Goal: Obtain resource: Download file/media

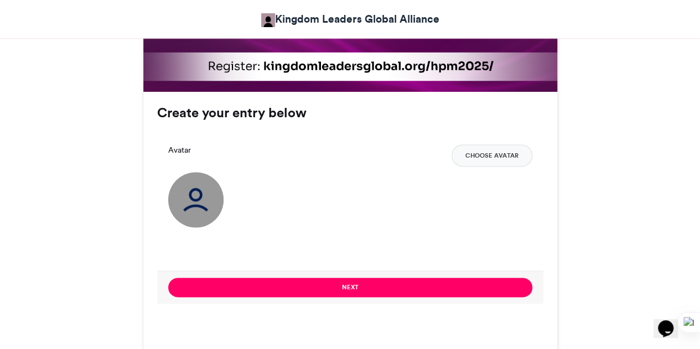
scroll to position [780, 0]
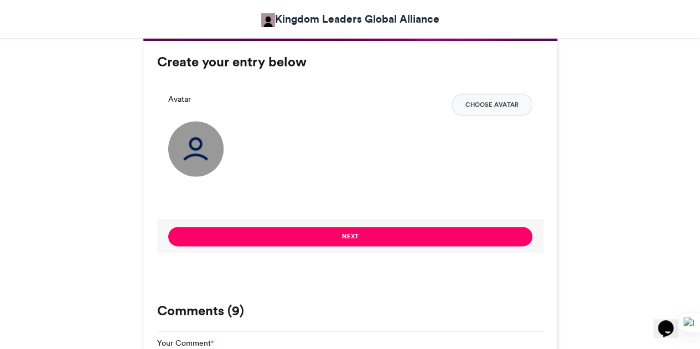
click at [201, 148] on img at bounding box center [195, 148] width 55 height 55
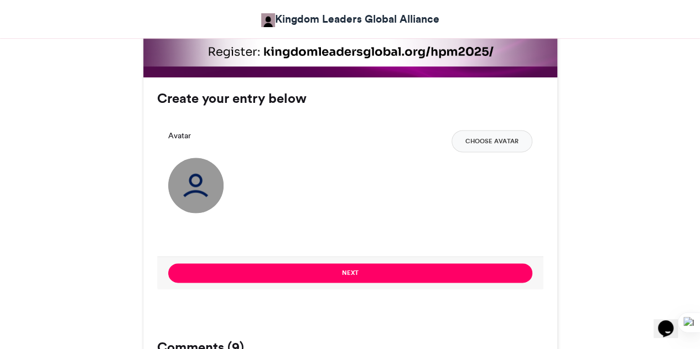
scroll to position [741, 0]
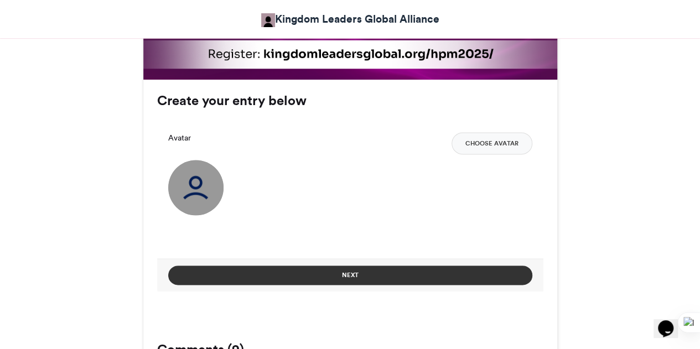
click at [432, 269] on button "Next" at bounding box center [350, 275] width 364 height 19
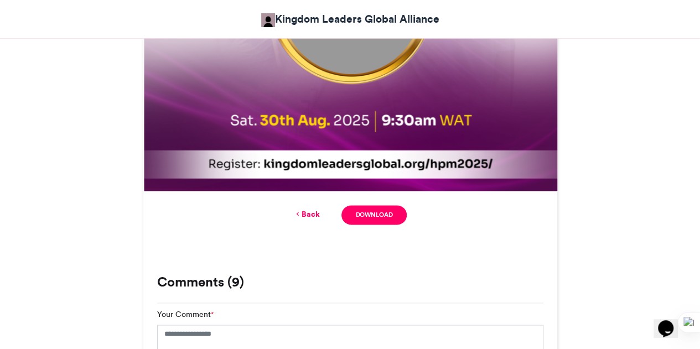
scroll to position [697, 0]
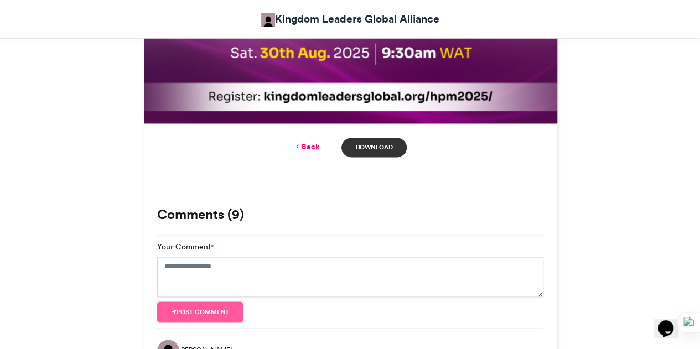
click at [395, 154] on link "Download" at bounding box center [374, 147] width 65 height 19
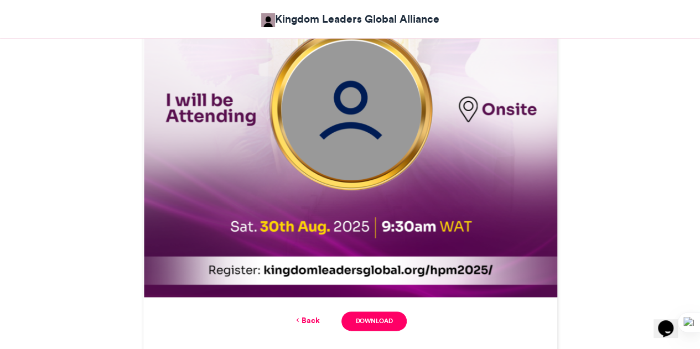
scroll to position [475, 0]
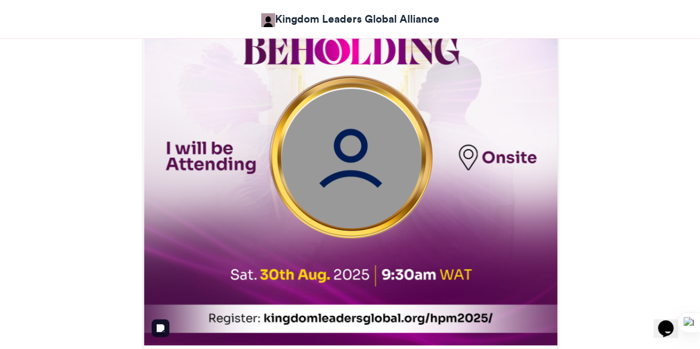
click at [348, 157] on img at bounding box center [350, 139] width 414 height 414
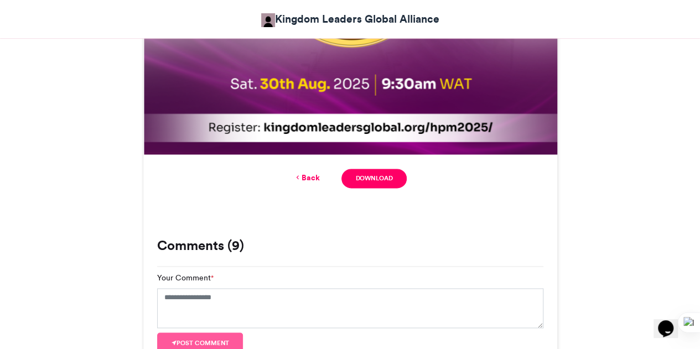
scroll to position [708, 0]
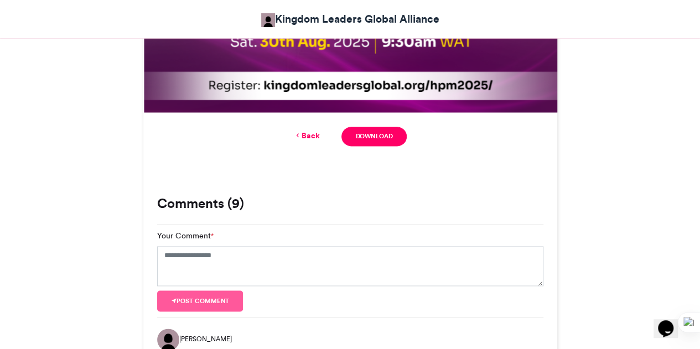
click at [299, 133] on icon at bounding box center [297, 136] width 8 height 10
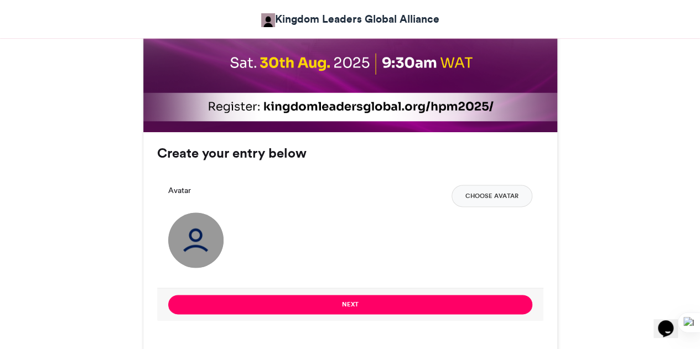
scroll to position [686, 0]
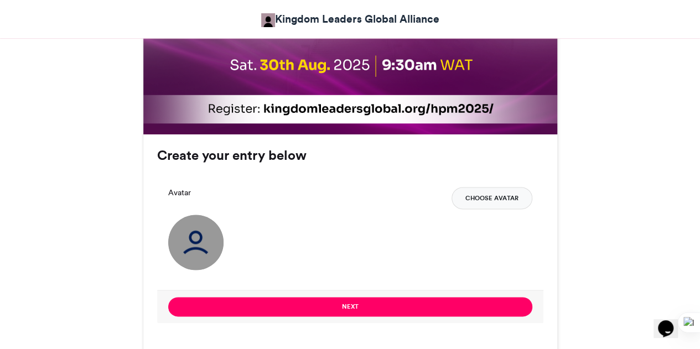
click at [487, 195] on button "Choose Avatar" at bounding box center [492, 198] width 81 height 22
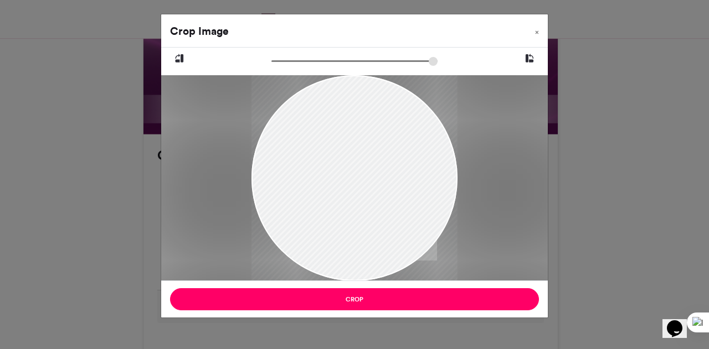
drag, startPoint x: 268, startPoint y: 136, endPoint x: 274, endPoint y: 136, distance: 5.6
click at [274, 136] on div at bounding box center [354, 179] width 206 height 280
click at [541, 33] on button "×" at bounding box center [537, 29] width 22 height 31
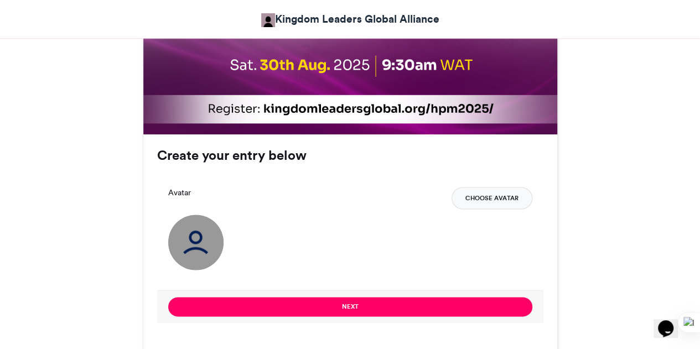
click at [482, 201] on button "Choose Avatar" at bounding box center [492, 198] width 81 height 22
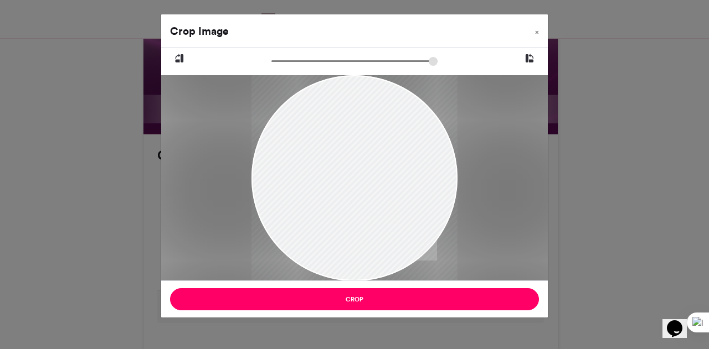
drag, startPoint x: 372, startPoint y: 92, endPoint x: 372, endPoint y: 125, distance: 32.7
click at [372, 125] on div at bounding box center [354, 210] width 206 height 308
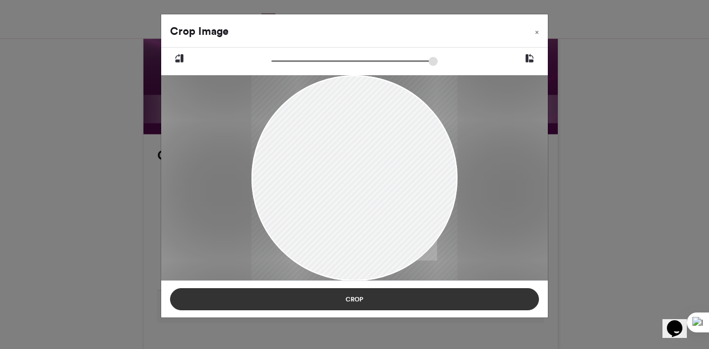
click at [401, 301] on button "Crop" at bounding box center [354, 299] width 369 height 22
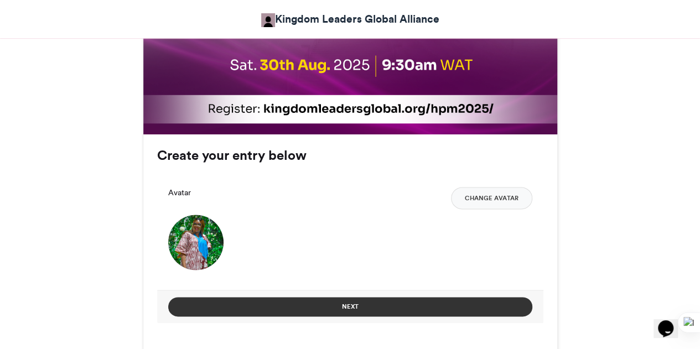
click at [400, 301] on button "Next" at bounding box center [350, 306] width 364 height 19
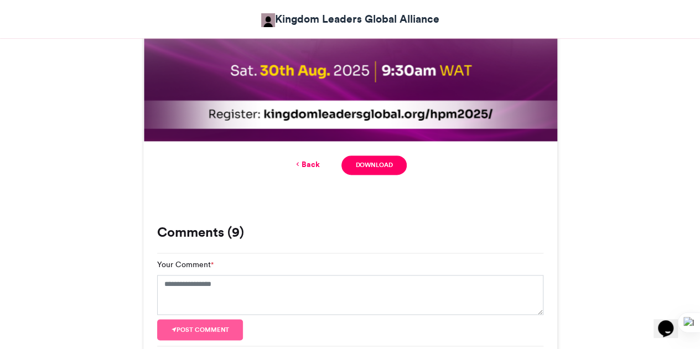
scroll to position [723, 0]
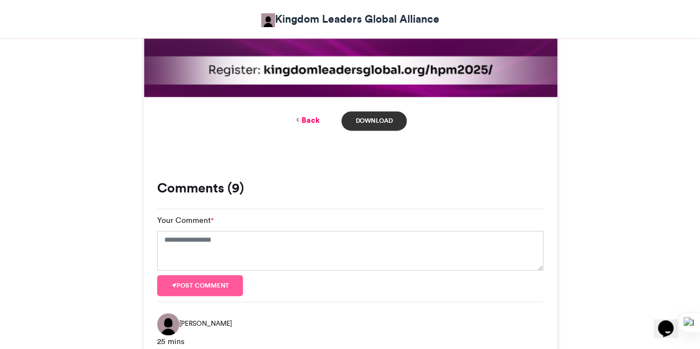
click at [386, 121] on link "Download" at bounding box center [374, 120] width 65 height 19
